Goal: Task Accomplishment & Management: Manage account settings

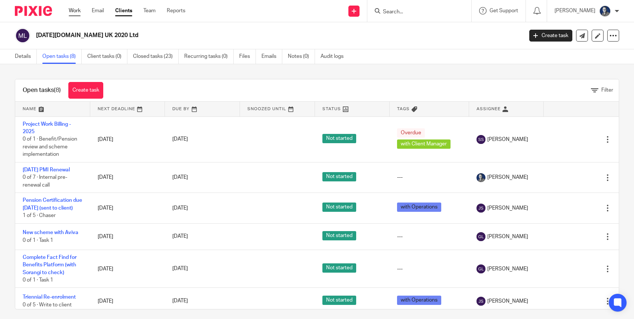
click at [74, 11] on link "Work" at bounding box center [75, 10] width 12 height 7
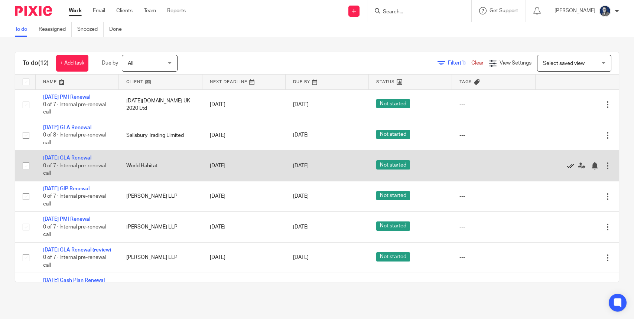
click at [567, 166] on icon at bounding box center [570, 165] width 7 height 7
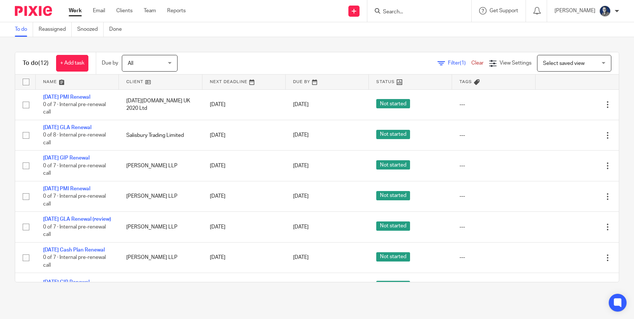
click at [336, 302] on main "To do Reassigned Snoozed Done To do (12) + Add task Due by All All Today Tomorr…" at bounding box center [317, 159] width 634 height 319
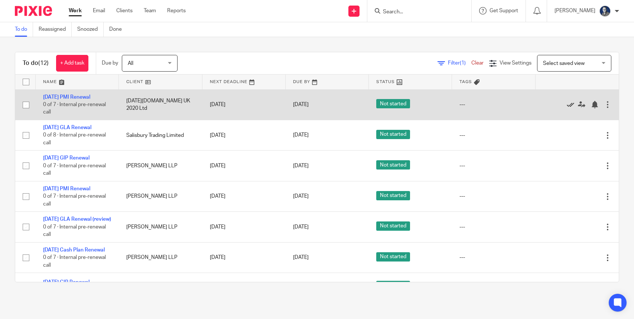
click at [567, 102] on icon at bounding box center [570, 104] width 7 height 7
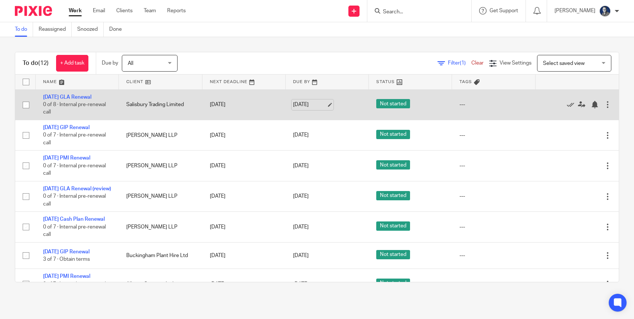
click at [323, 105] on link "[DATE]" at bounding box center [309, 105] width 33 height 8
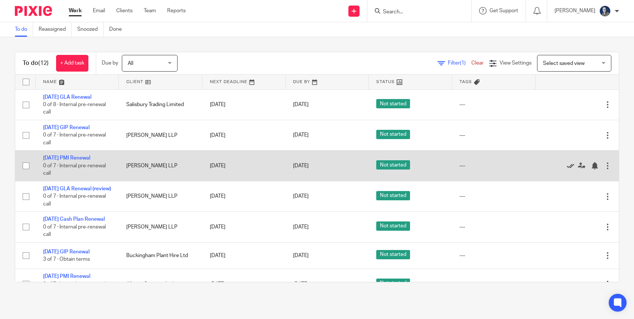
click at [567, 166] on icon at bounding box center [570, 165] width 7 height 7
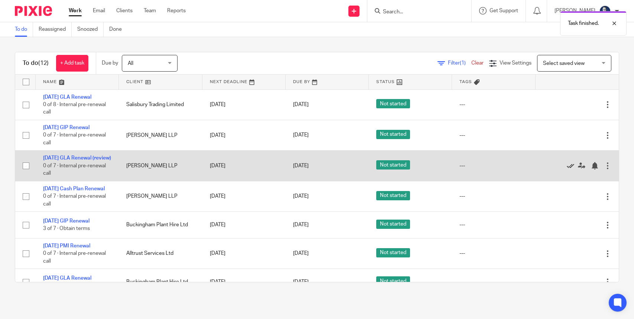
click at [567, 170] on icon at bounding box center [570, 165] width 7 height 7
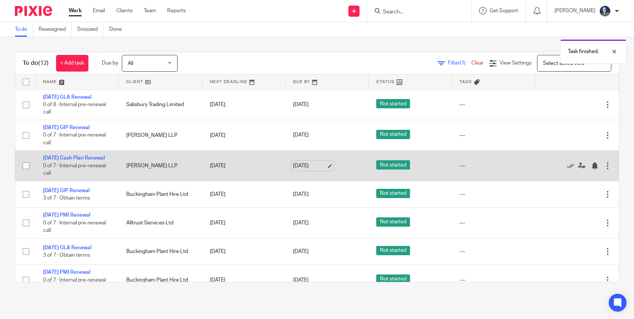
click at [321, 166] on link "16 Oct 2025" at bounding box center [309, 166] width 33 height 8
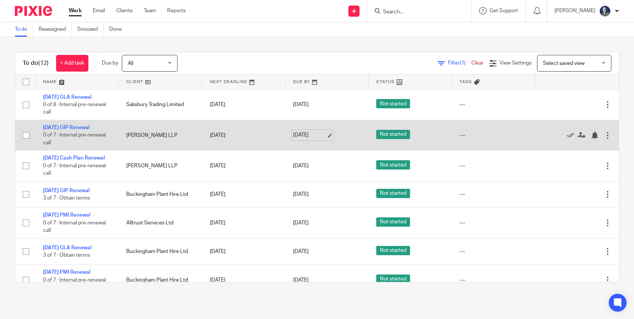
click at [323, 134] on link "16 Oct 2025" at bounding box center [309, 135] width 33 height 8
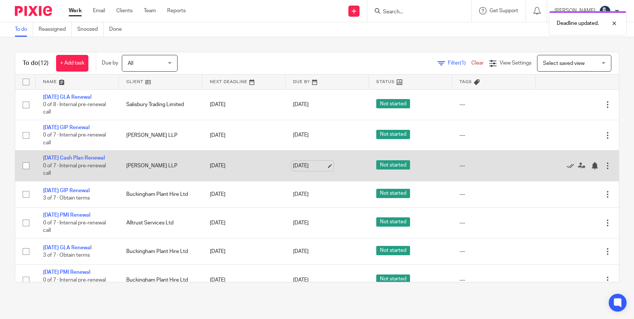
click at [321, 166] on link "4 Dec 2025" at bounding box center [309, 166] width 33 height 8
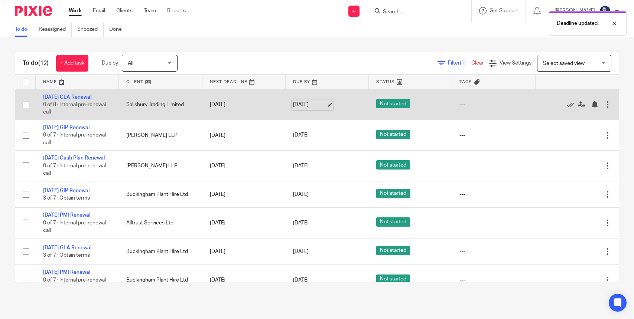
click at [321, 104] on link "16 Oct 2025" at bounding box center [309, 105] width 33 height 8
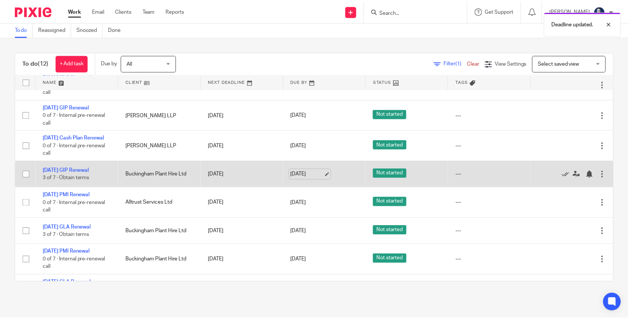
scroll to position [37, 0]
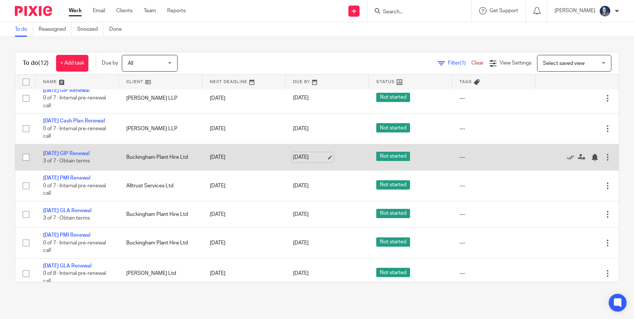
click at [322, 159] on link "22 Oct 2025" at bounding box center [309, 158] width 33 height 8
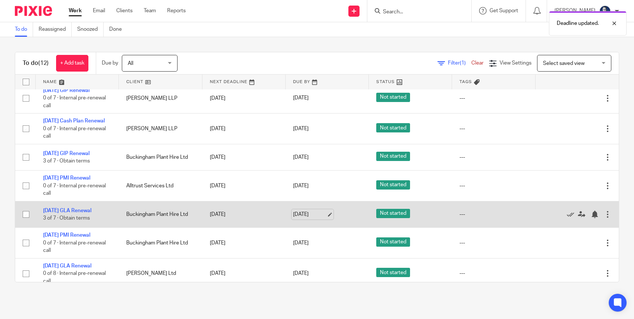
click at [322, 215] on link "22 Oct 2025" at bounding box center [309, 215] width 33 height 8
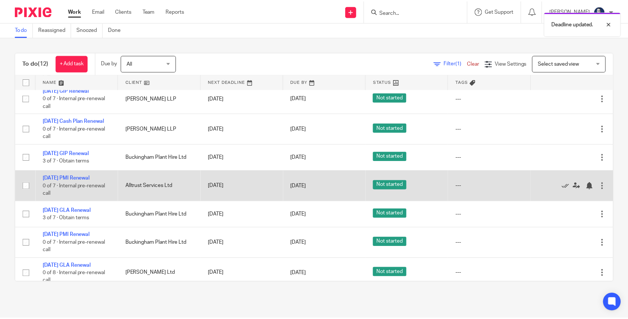
scroll to position [44, 0]
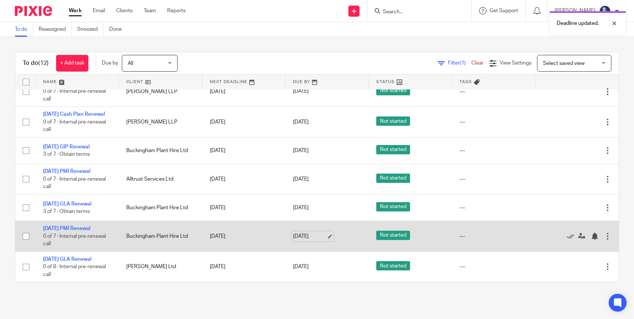
click at [323, 234] on link "22 Oct 2025" at bounding box center [309, 237] width 33 height 8
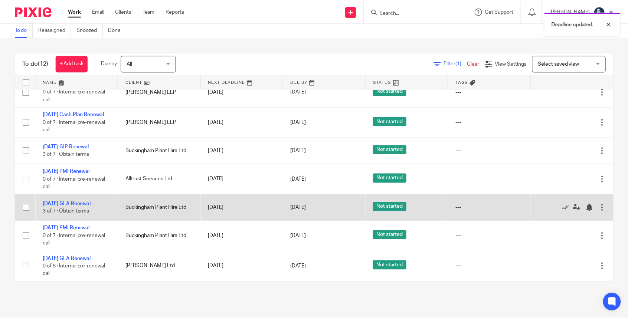
scroll to position [0, 0]
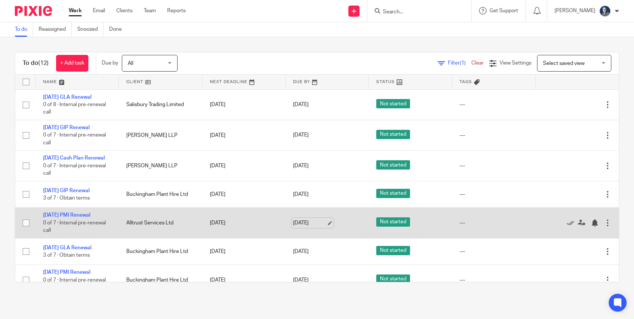
click at [323, 223] on link "22 Oct 2025" at bounding box center [309, 223] width 33 height 8
